Goal: Information Seeking & Learning: Learn about a topic

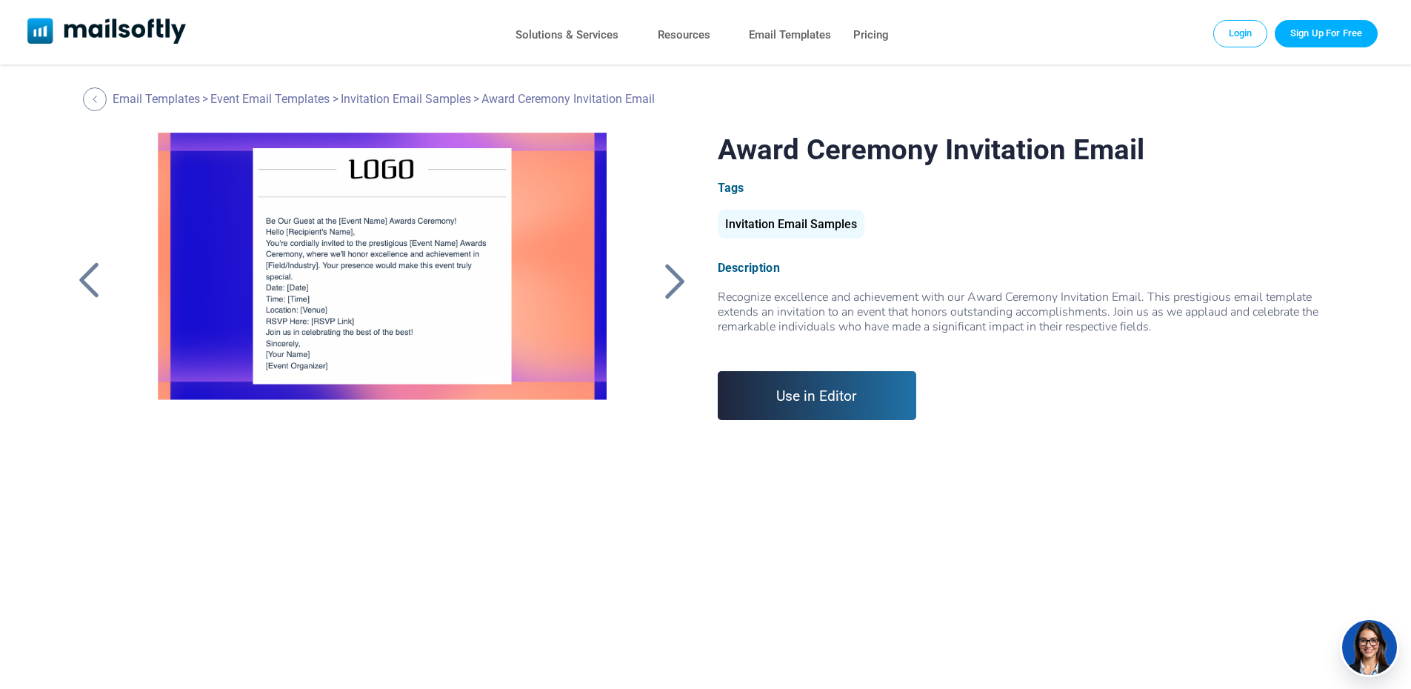
click at [664, 277] on div at bounding box center [675, 280] width 37 height 39
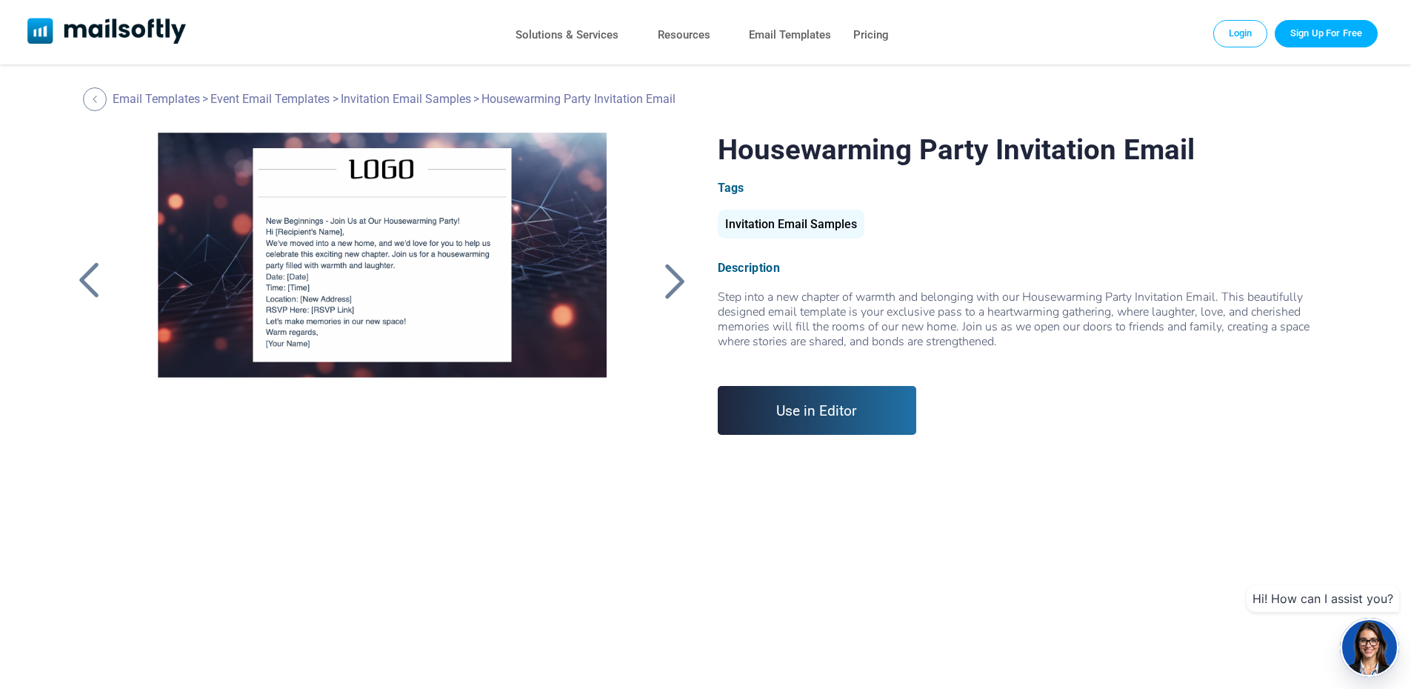
click at [95, 270] on div at bounding box center [88, 280] width 37 height 39
